Goal: Task Accomplishment & Management: Complete application form

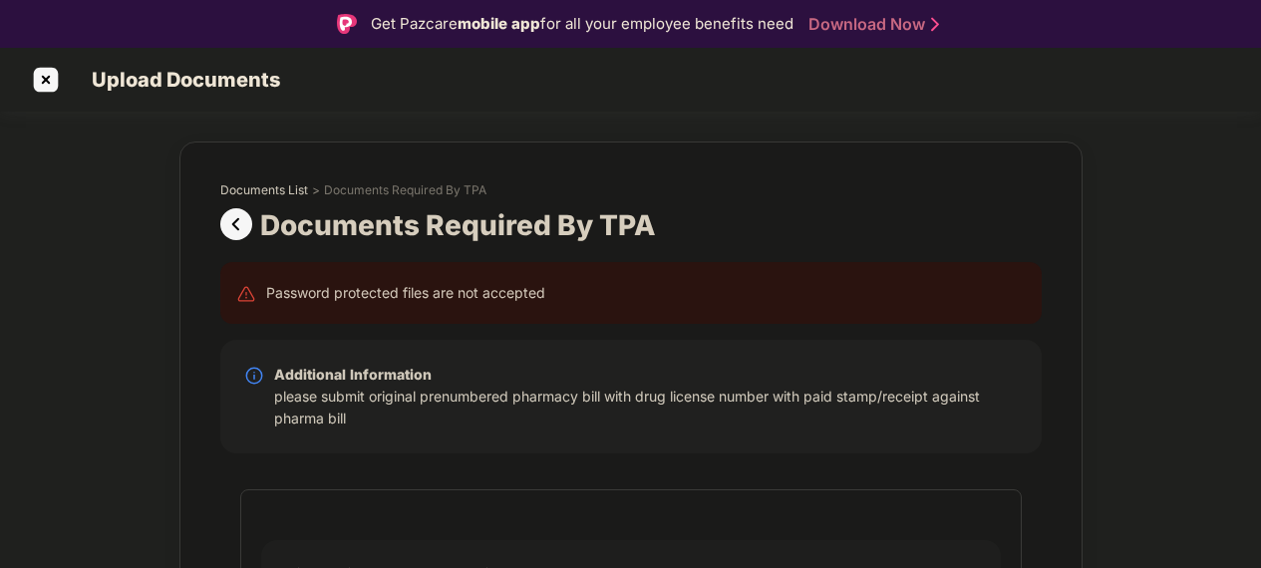
select select "**********"
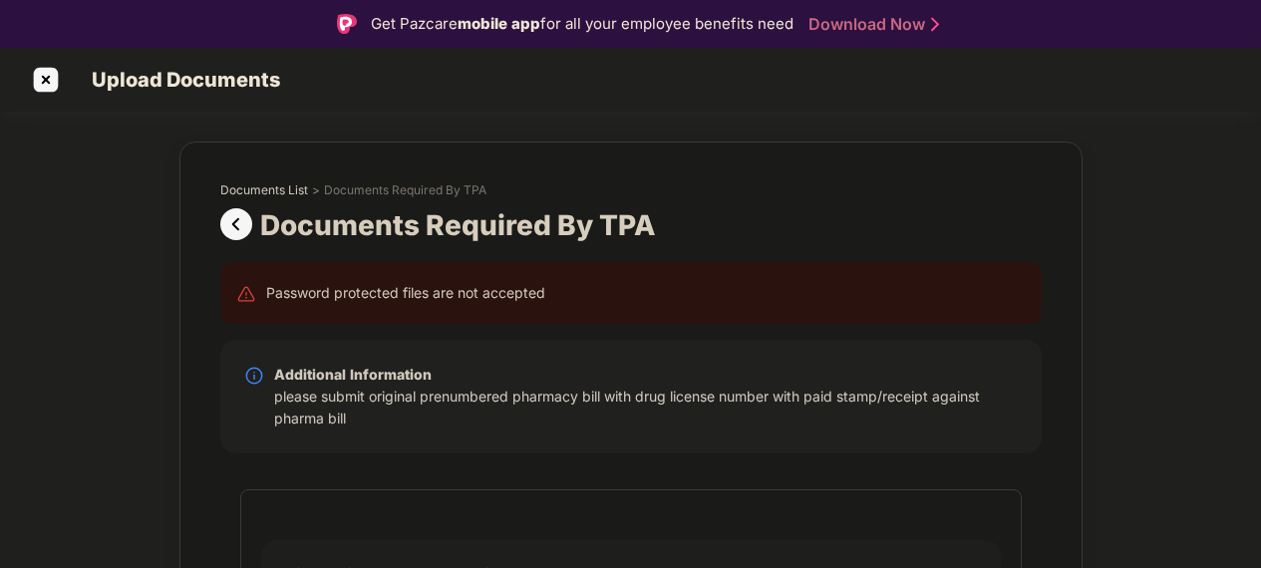
select select "**********"
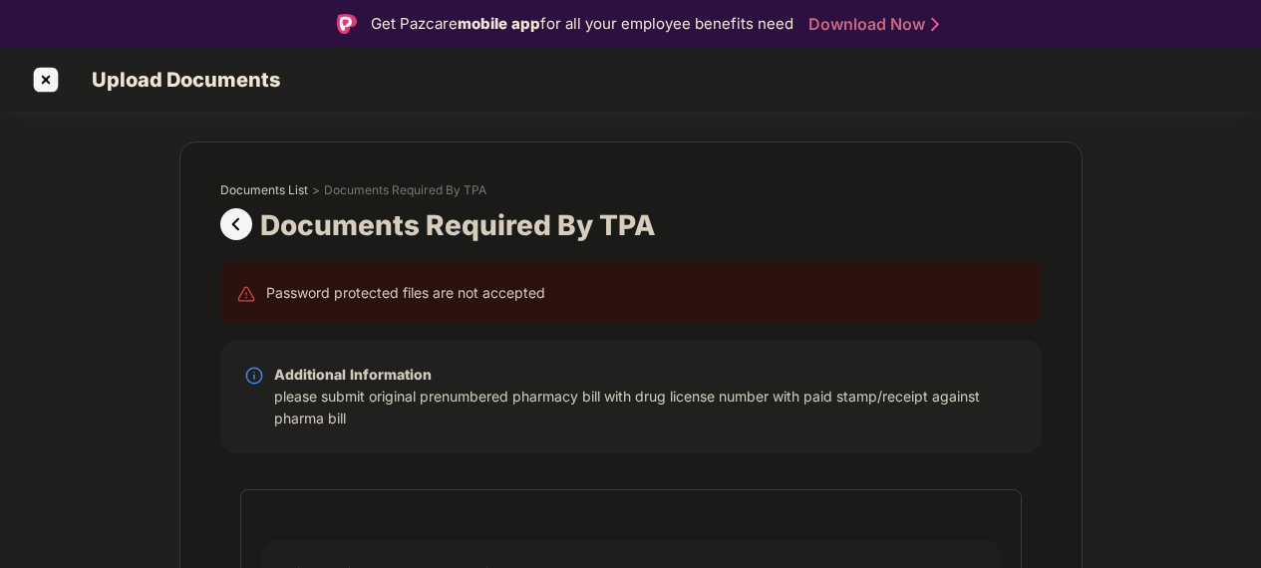
select select "**********"
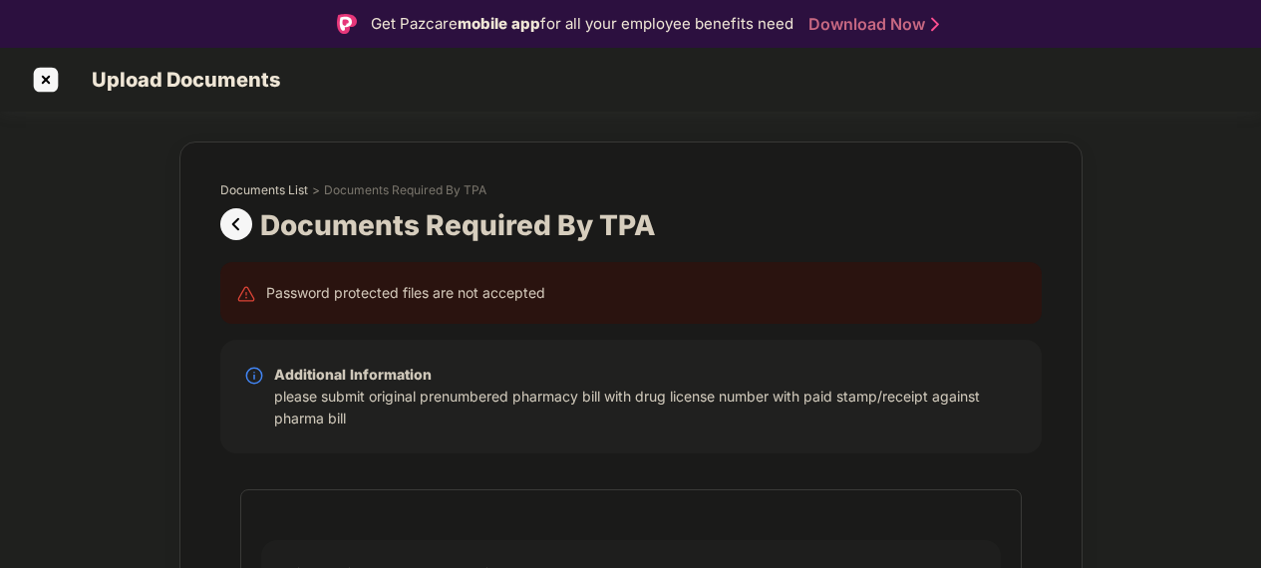
select select "**********"
